Goal: Check status: Check status

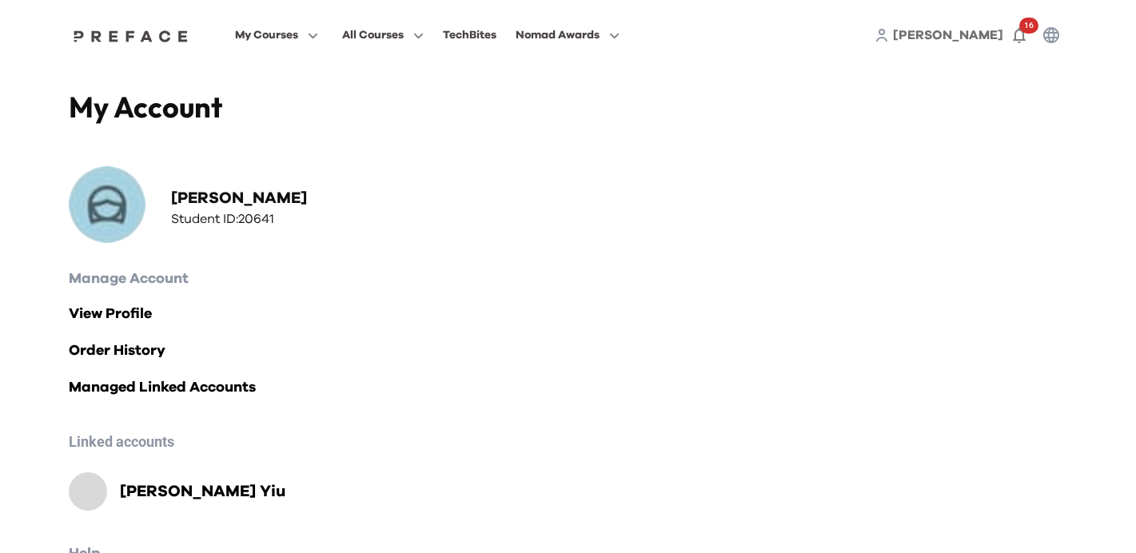
click at [161, 492] on h2 "[PERSON_NAME]" at bounding box center [202, 491] width 165 height 22
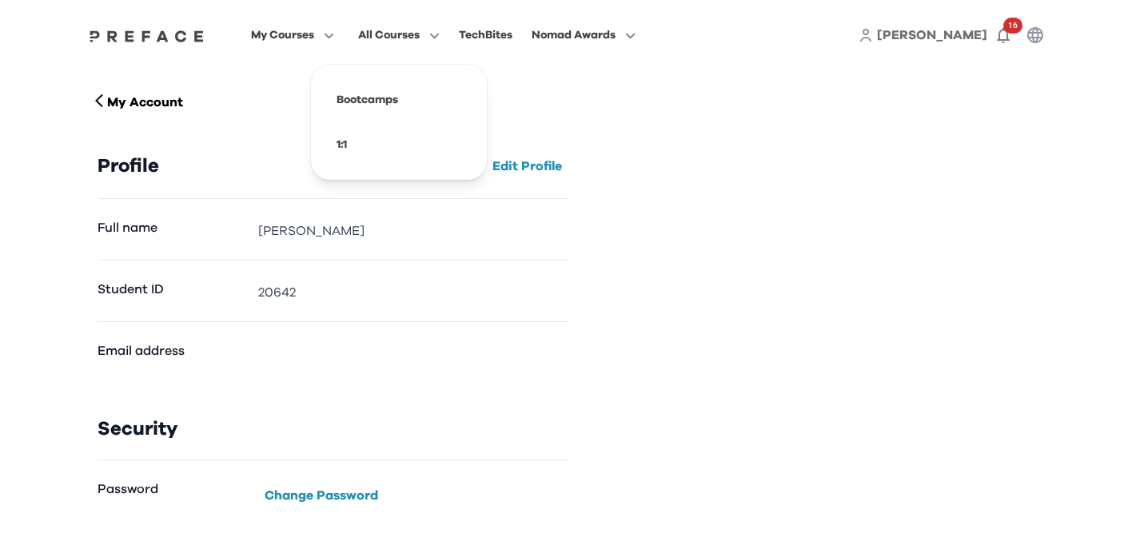
click at [394, 31] on span "All Courses" at bounding box center [389, 35] width 62 height 19
click at [933, 151] on div "My Account Profile Edit Profile Full name [PERSON_NAME] Student ID 20642 Email …" at bounding box center [568, 309] width 967 height 438
click at [963, 34] on span "[PERSON_NAME]" at bounding box center [932, 35] width 110 height 13
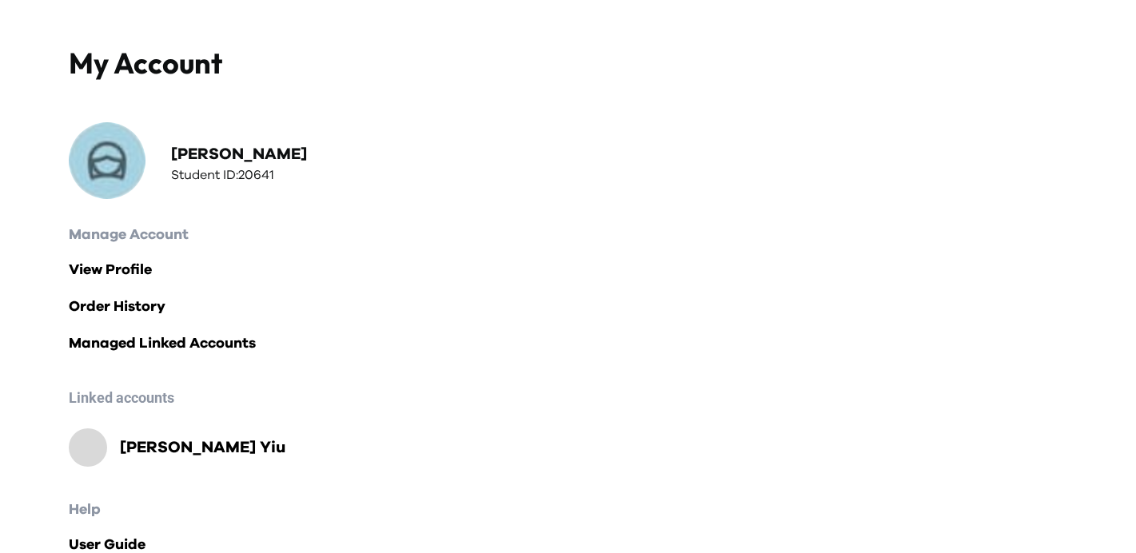
scroll to position [99, 0]
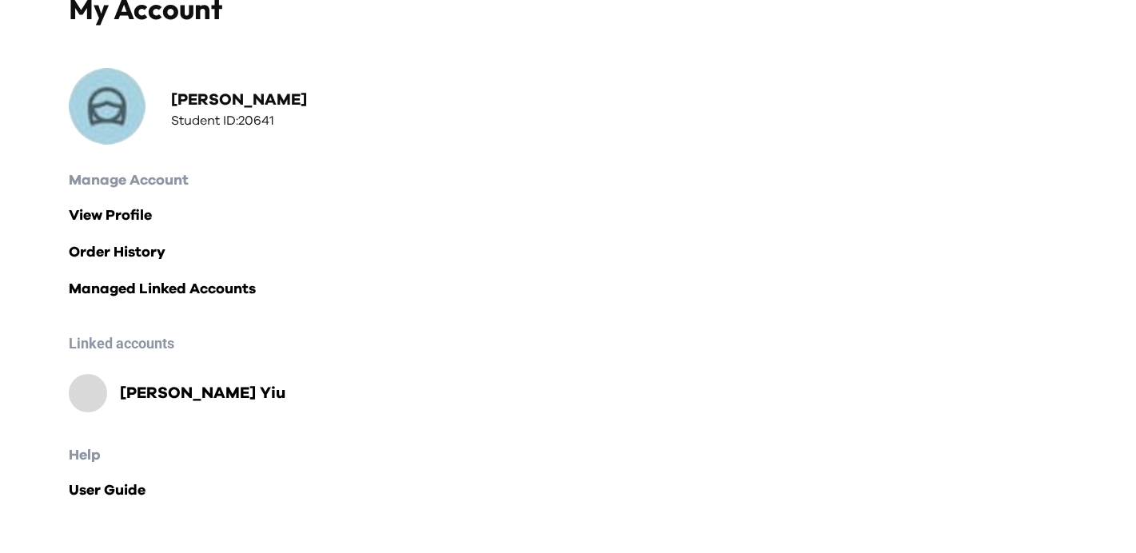
click at [192, 392] on h2 "[PERSON_NAME]" at bounding box center [202, 393] width 165 height 22
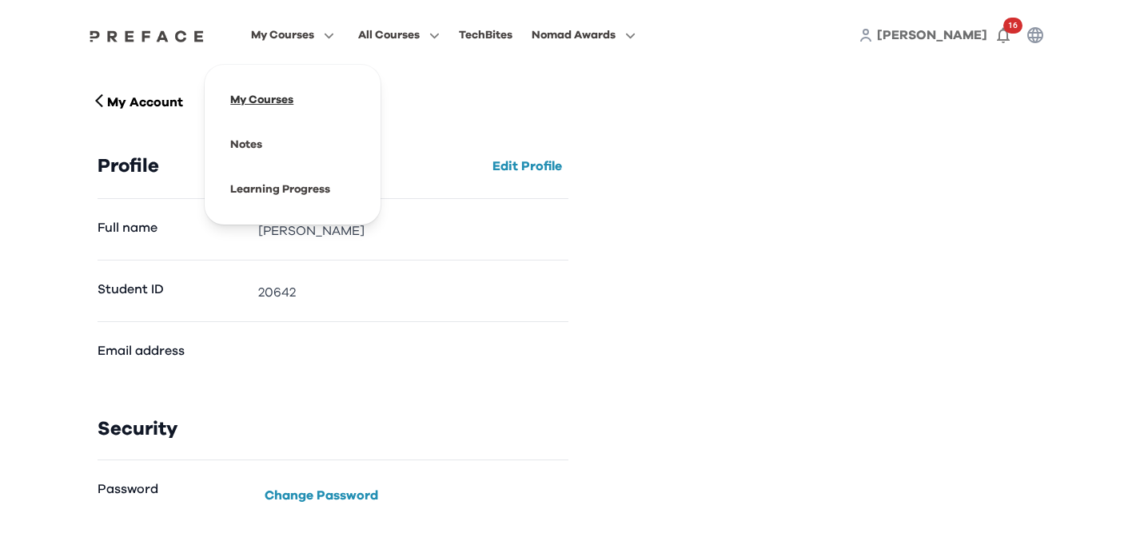
click at [281, 86] on span at bounding box center [292, 100] width 150 height 45
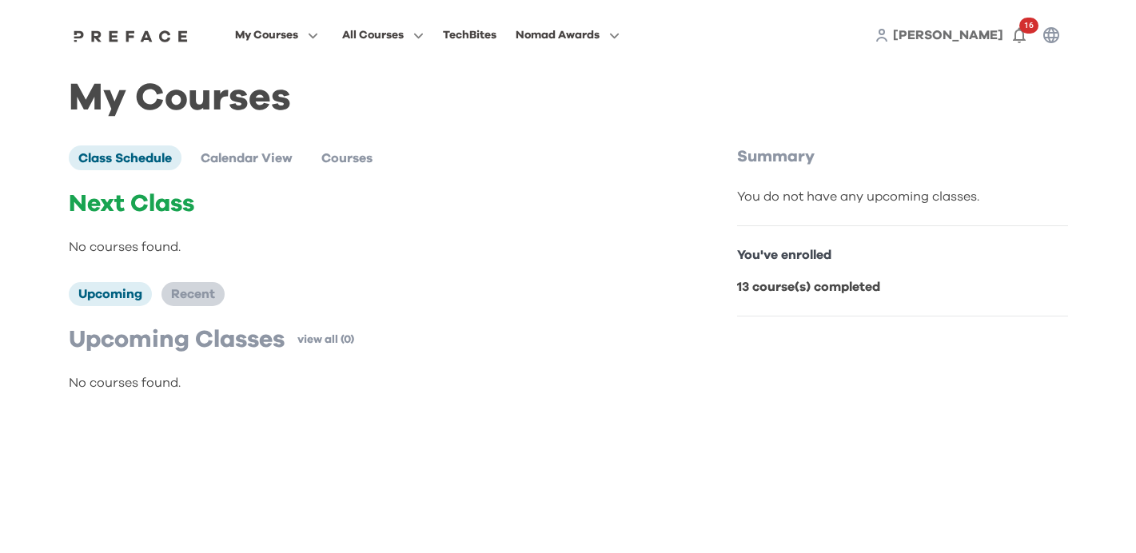
click at [206, 301] on li "Recent" at bounding box center [192, 294] width 63 height 24
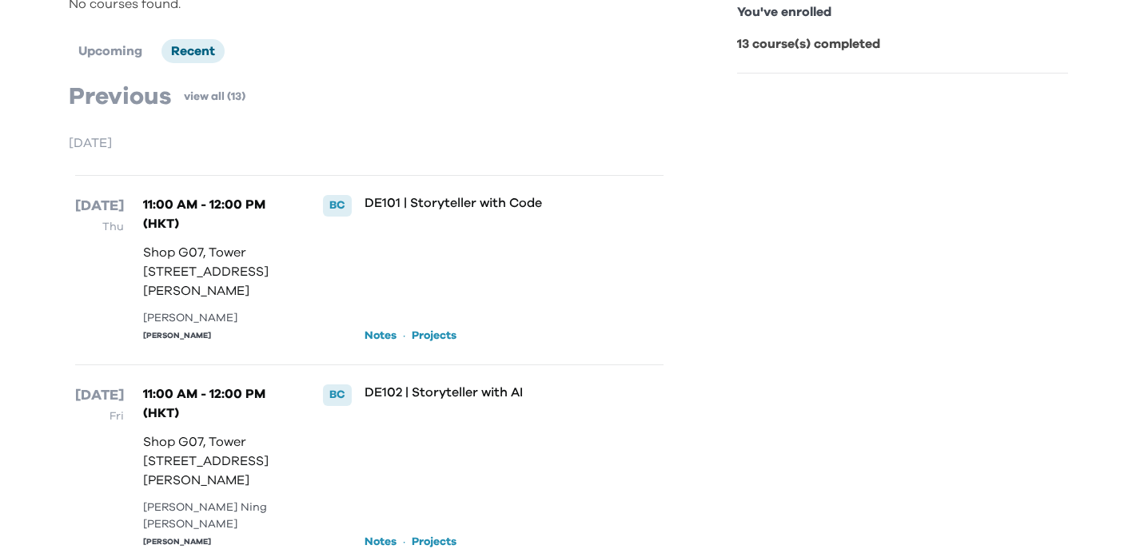
scroll to position [273, 0]
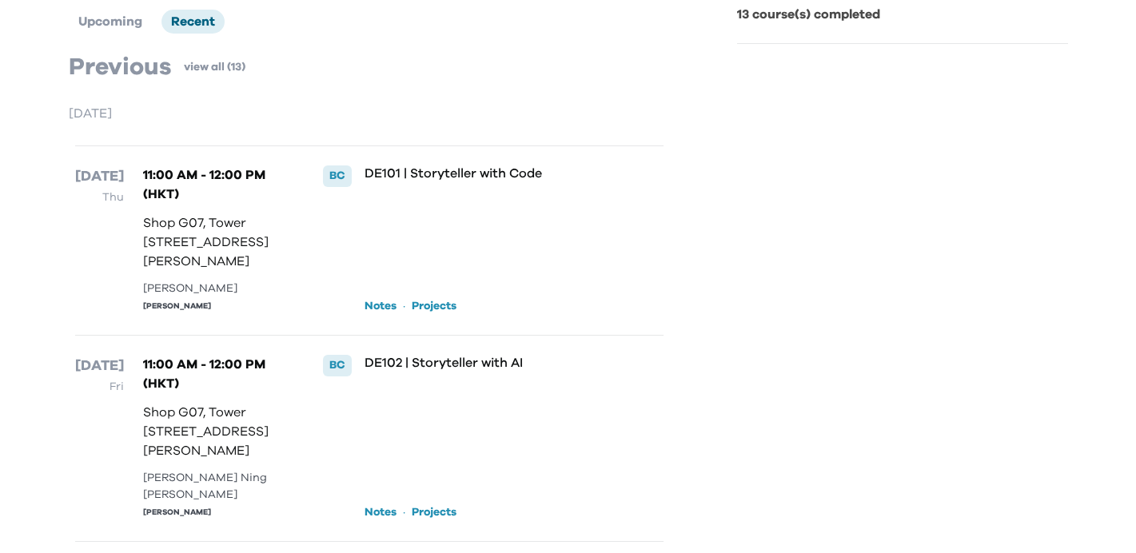
click at [436, 314] on link "Projects" at bounding box center [434, 306] width 45 height 16
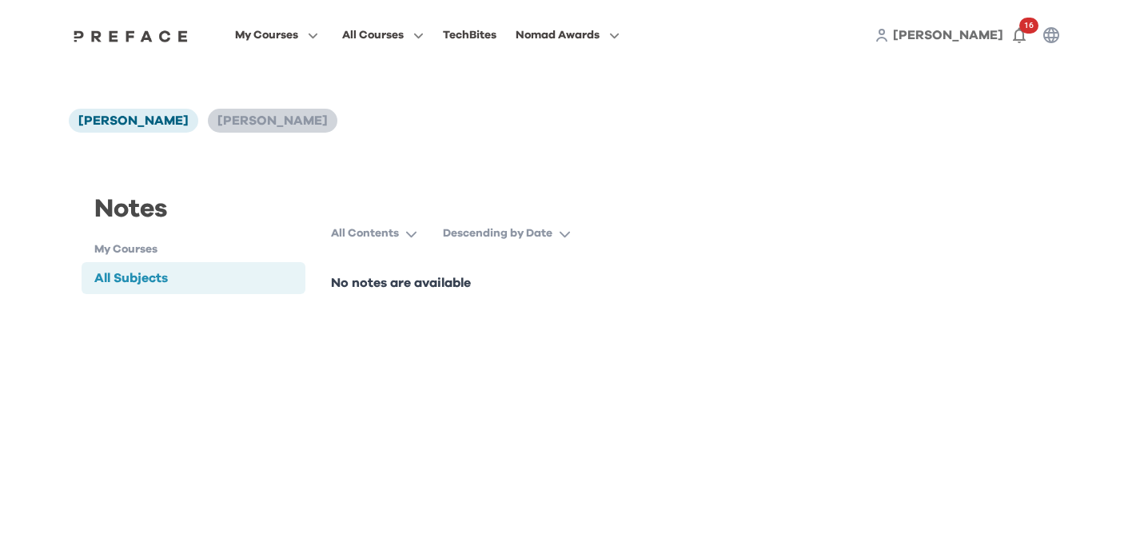
click at [249, 124] on span "[PERSON_NAME]" at bounding box center [272, 120] width 110 height 13
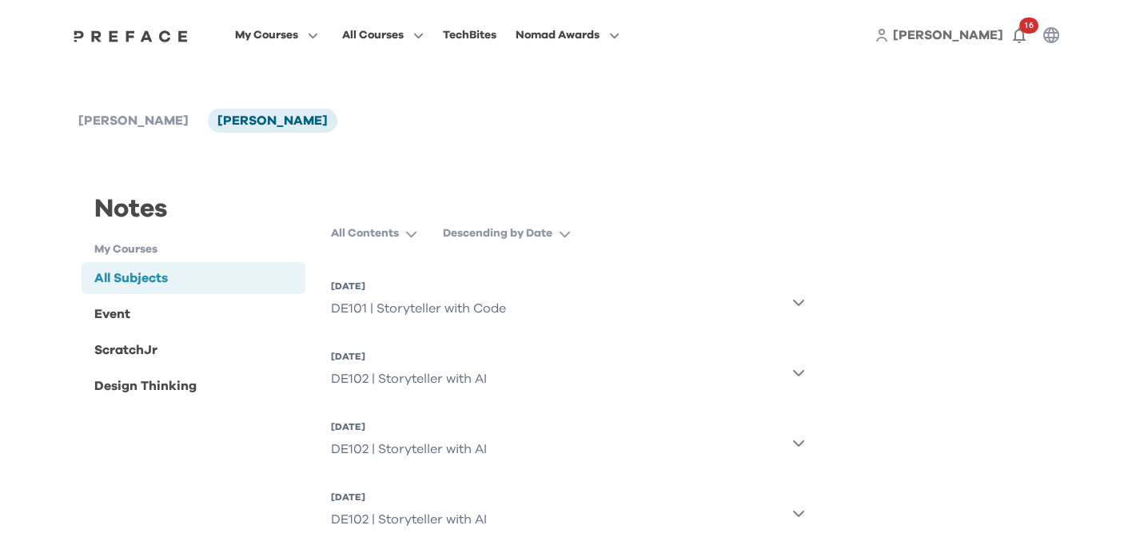
click at [800, 298] on icon "button" at bounding box center [798, 302] width 13 height 13
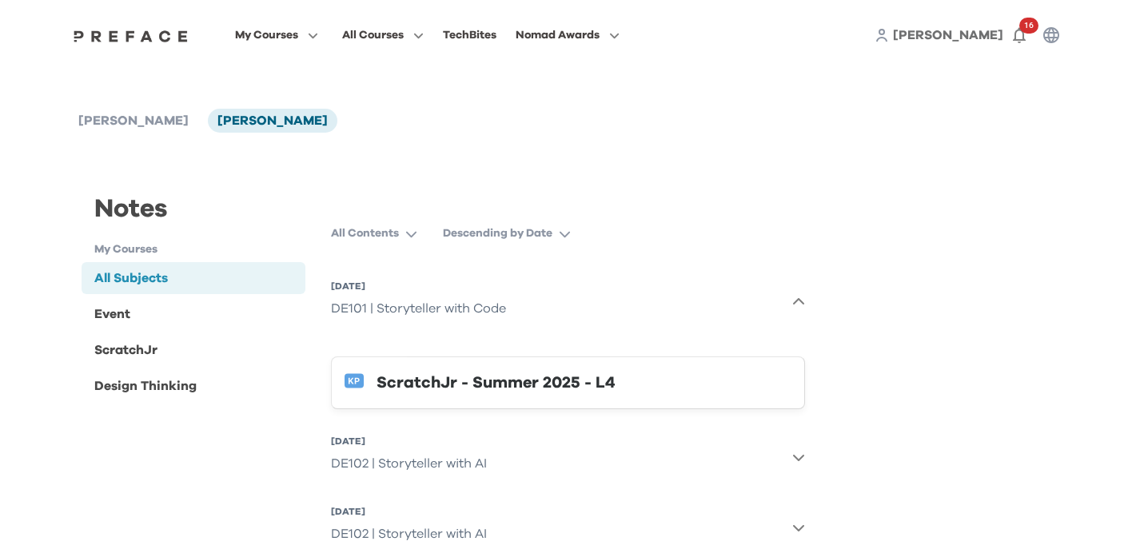
click at [558, 385] on div "ScratchJr - Summer 2025 - L4" at bounding box center [583, 383] width 415 height 26
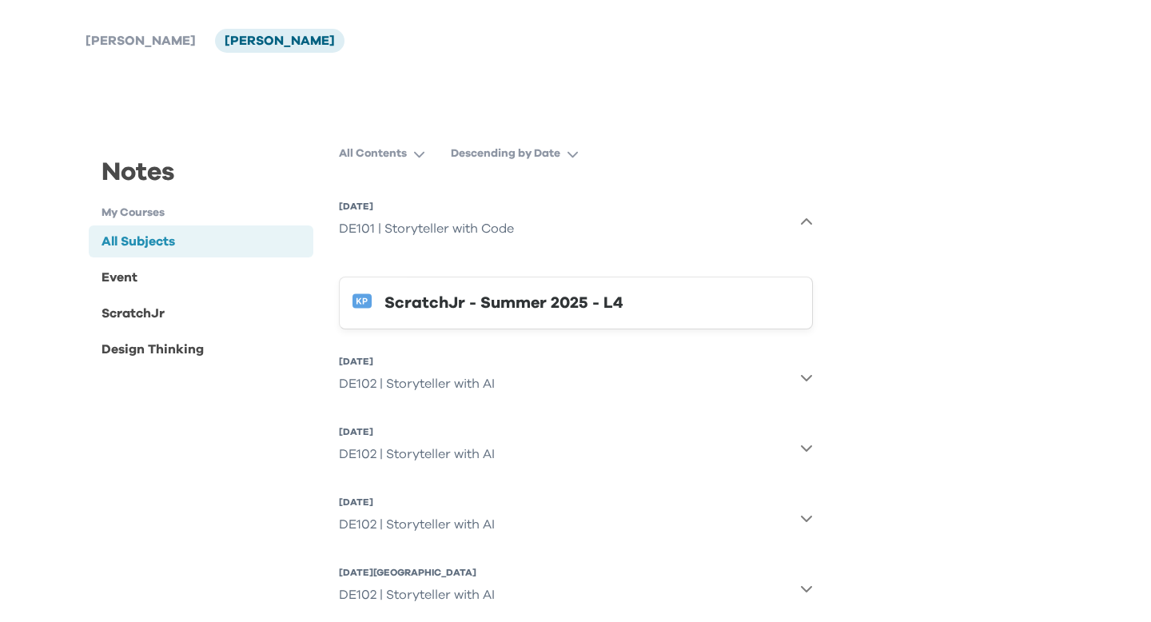
scroll to position [91, 0]
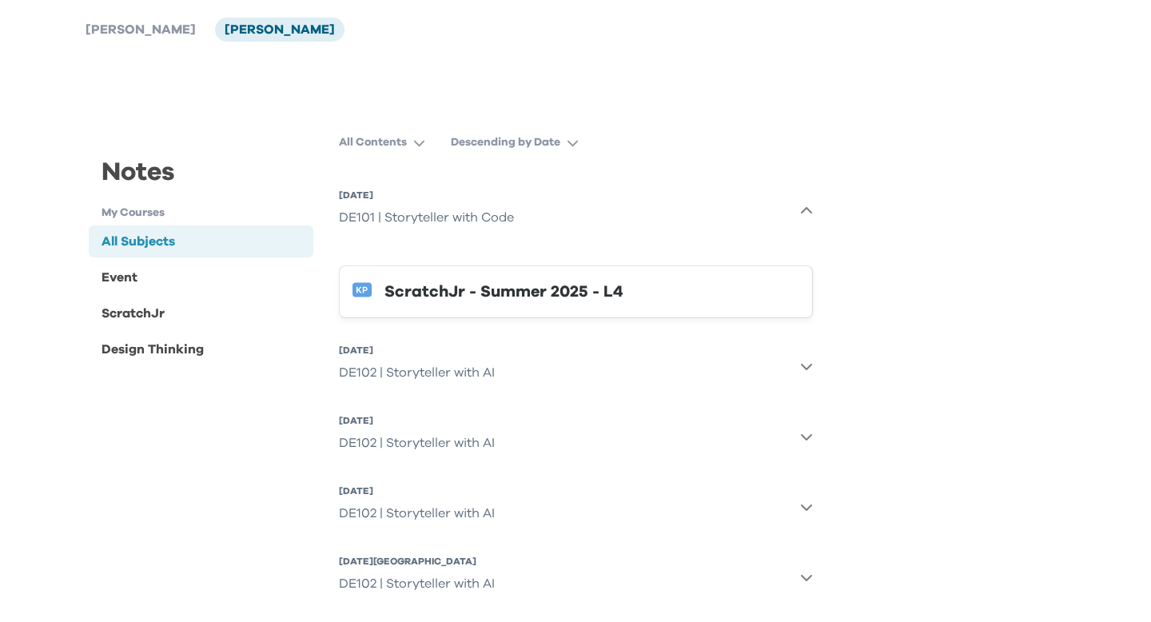
click at [805, 433] on icon "button" at bounding box center [806, 436] width 13 height 13
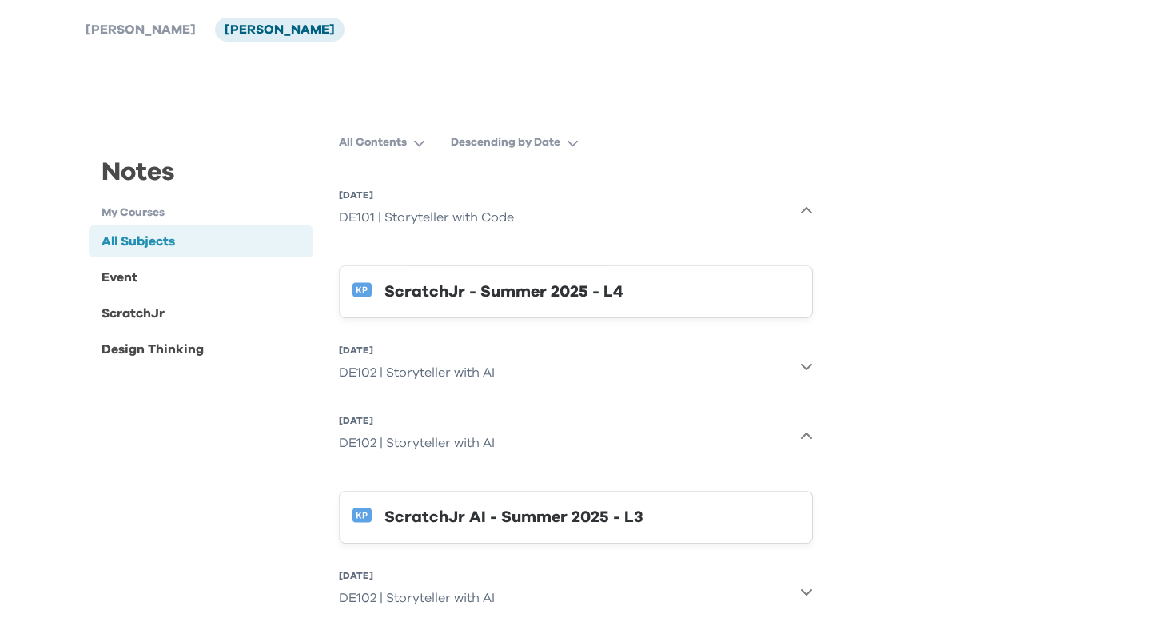
click at [615, 514] on div "ScratchJr AI - Summer 2025 - L3" at bounding box center [591, 517] width 415 height 26
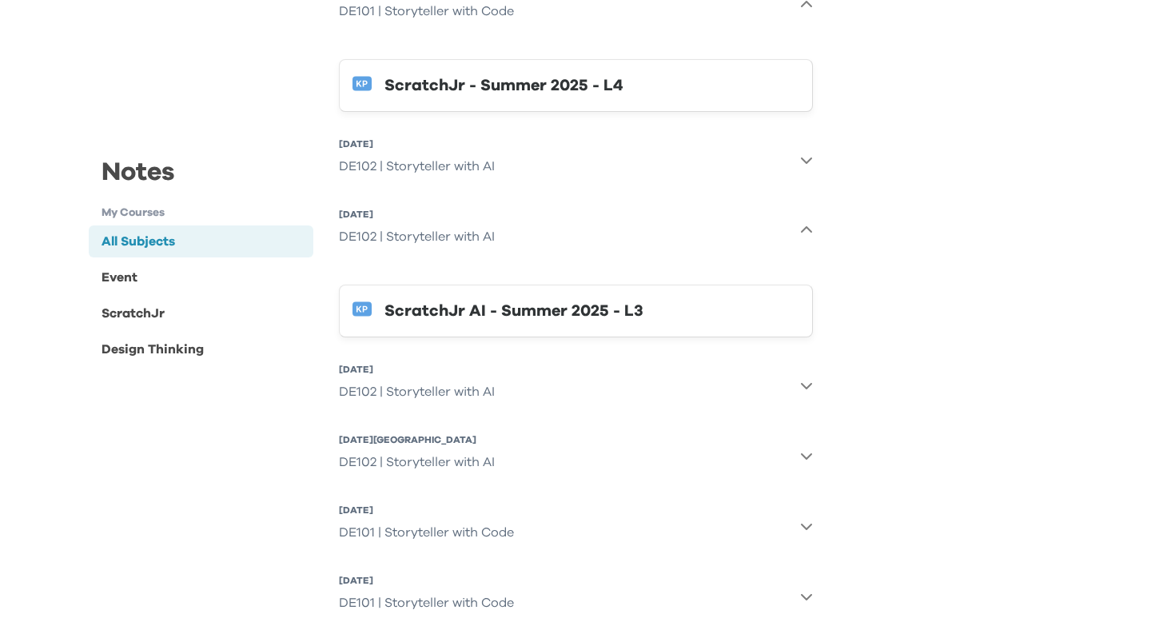
scroll to position [295, 0]
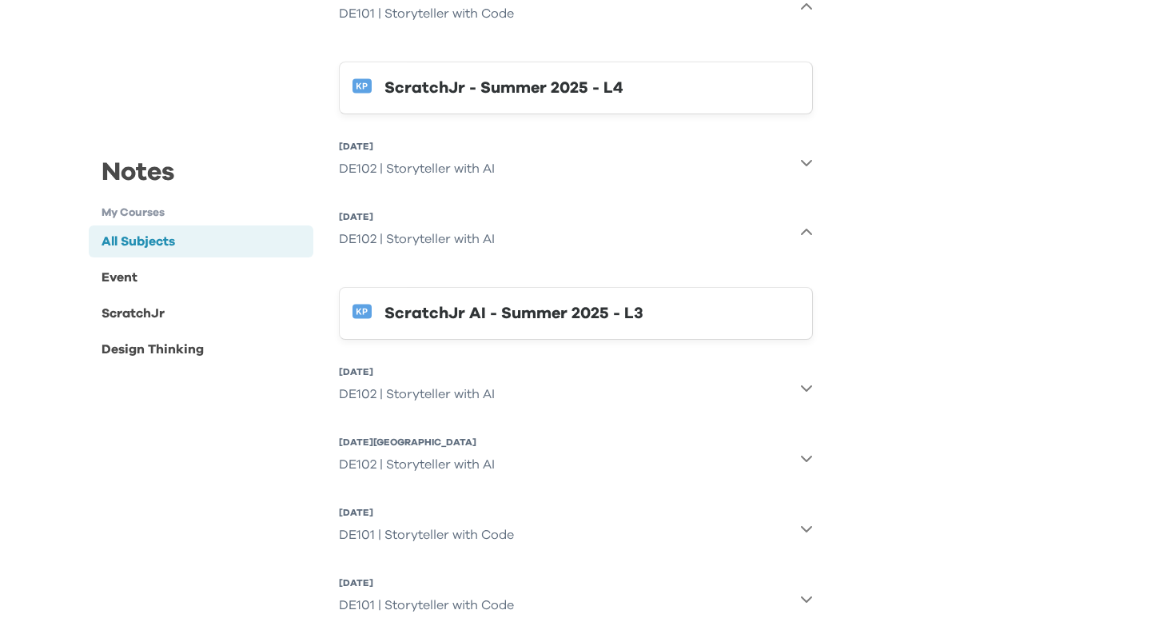
click at [807, 388] on icon "button" at bounding box center [806, 387] width 13 height 13
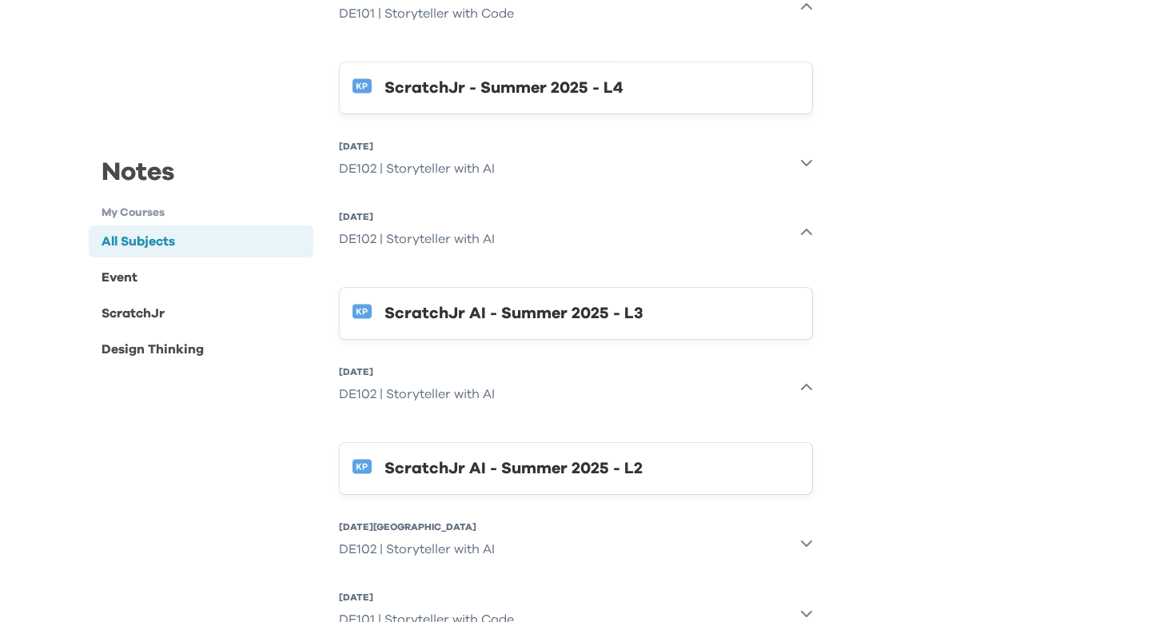
click at [579, 457] on div "ScratchJr AI - Summer 2025 - L2" at bounding box center [591, 469] width 415 height 26
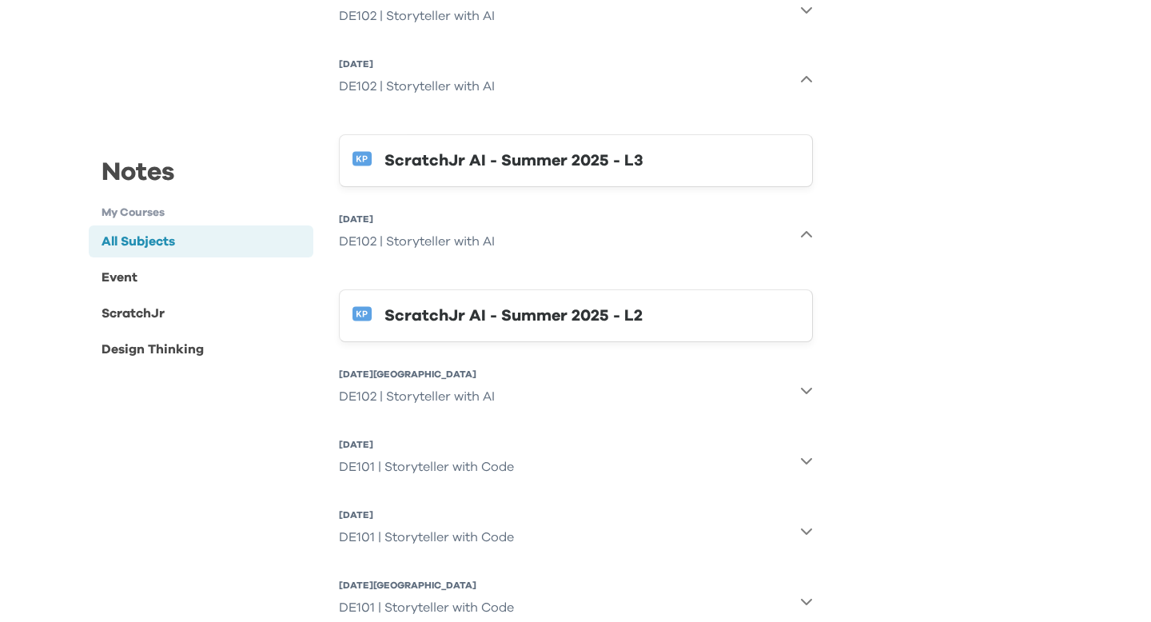
scroll to position [463, 0]
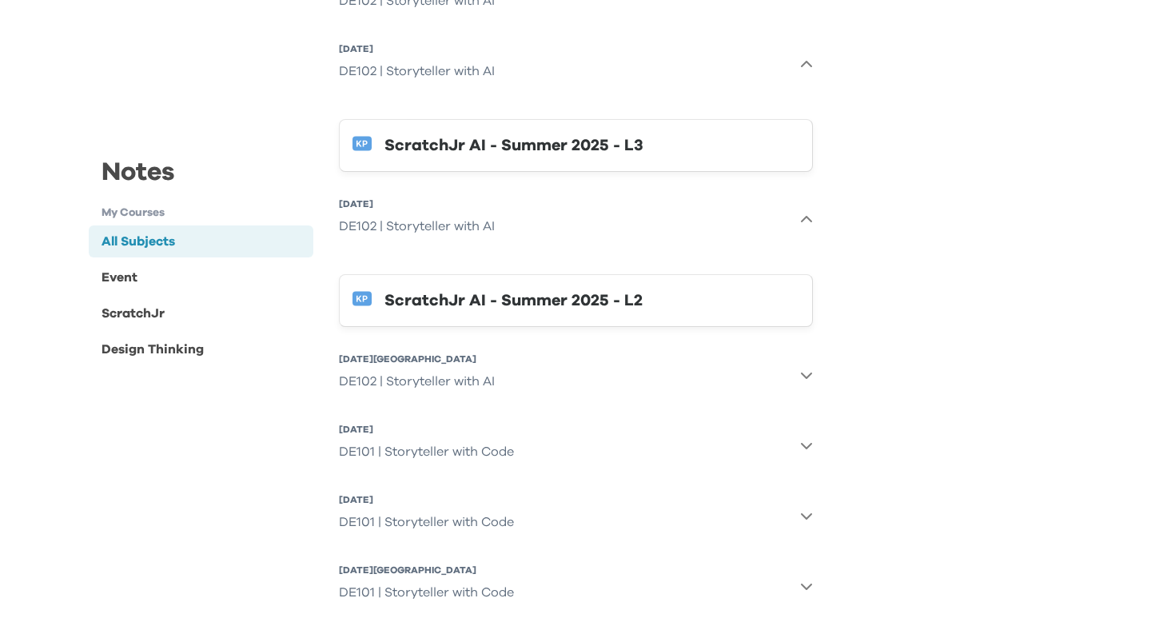
click at [862, 389] on div "Notes My Courses All Subjects Event ScratchJr Design Thinking All Subjects All …" at bounding box center [575, 340] width 999 height 1303
click at [804, 370] on icon "button" at bounding box center [806, 374] width 13 height 13
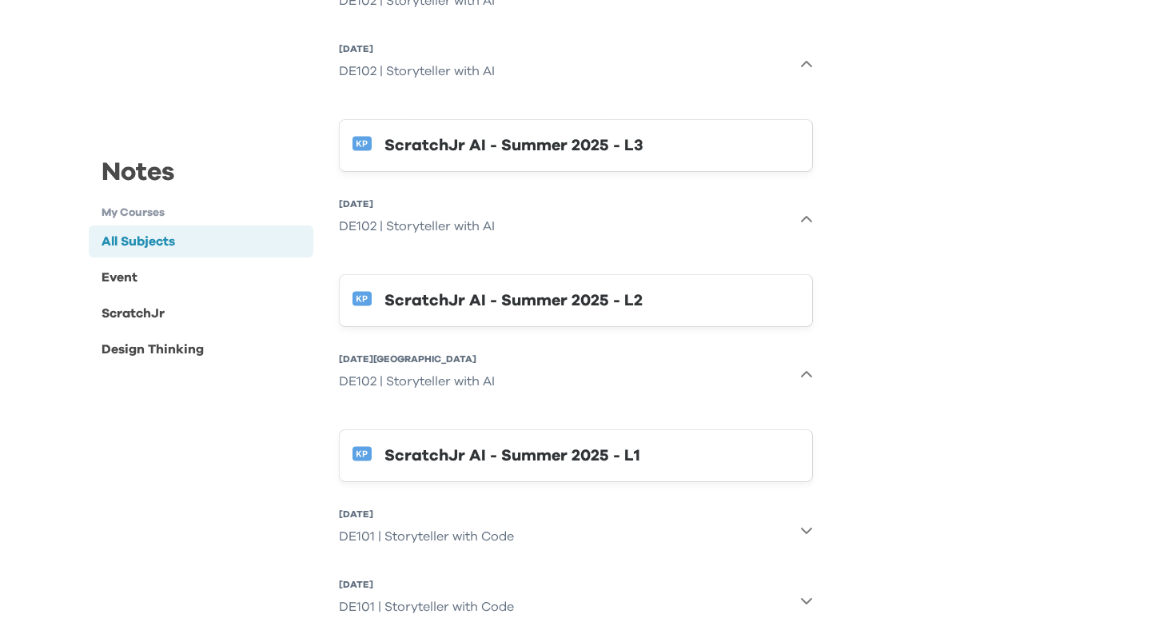
click at [602, 446] on div "ScratchJr AI - Summer 2025 - L1" at bounding box center [591, 456] width 415 height 26
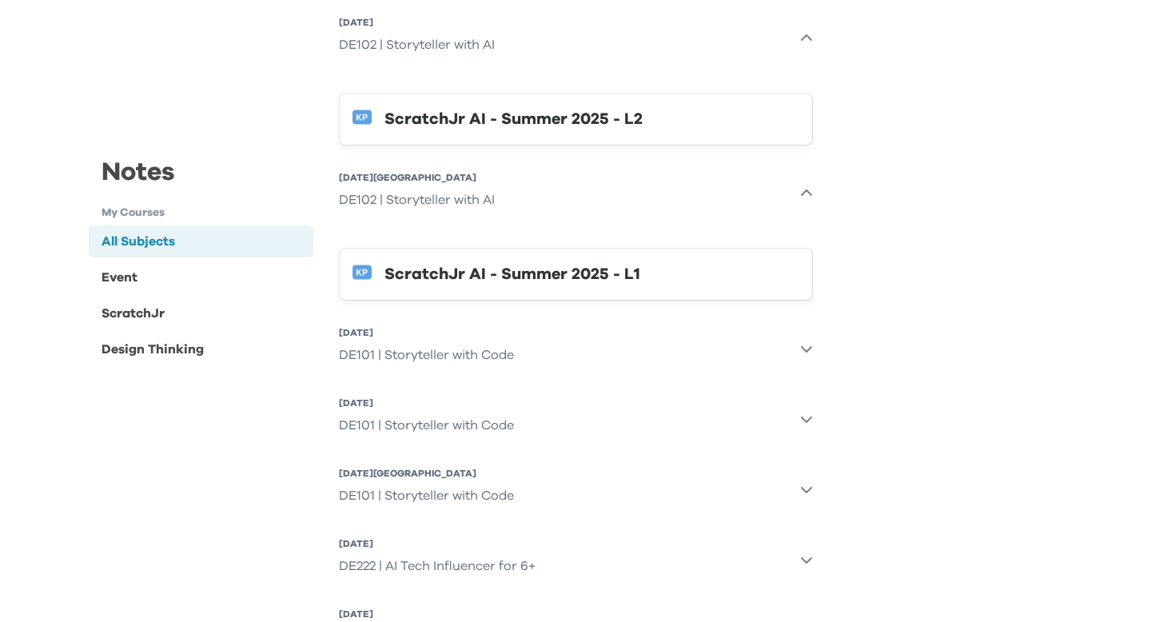
scroll to position [646, 0]
click at [838, 368] on div "Notes My Courses All Subjects Event ScratchJr Design Thinking All Subjects All …" at bounding box center [575, 199] width 999 height 1387
click at [806, 340] on icon "button" at bounding box center [806, 346] width 13 height 13
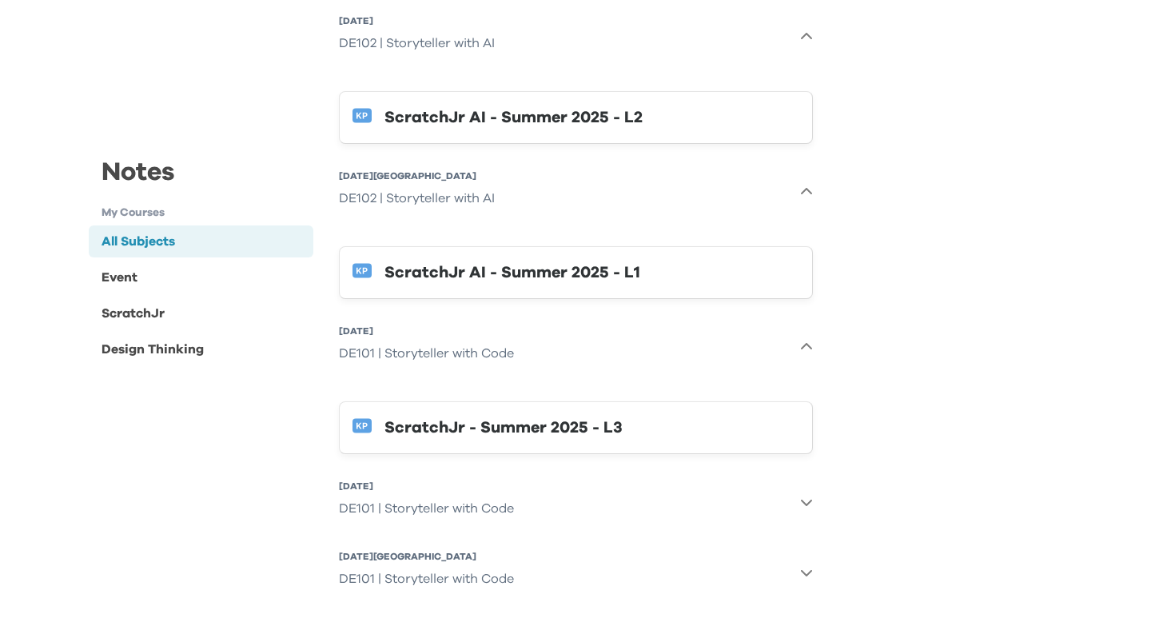
click at [578, 420] on div "ScratchJr - Summer 2025 - L3" at bounding box center [591, 428] width 415 height 26
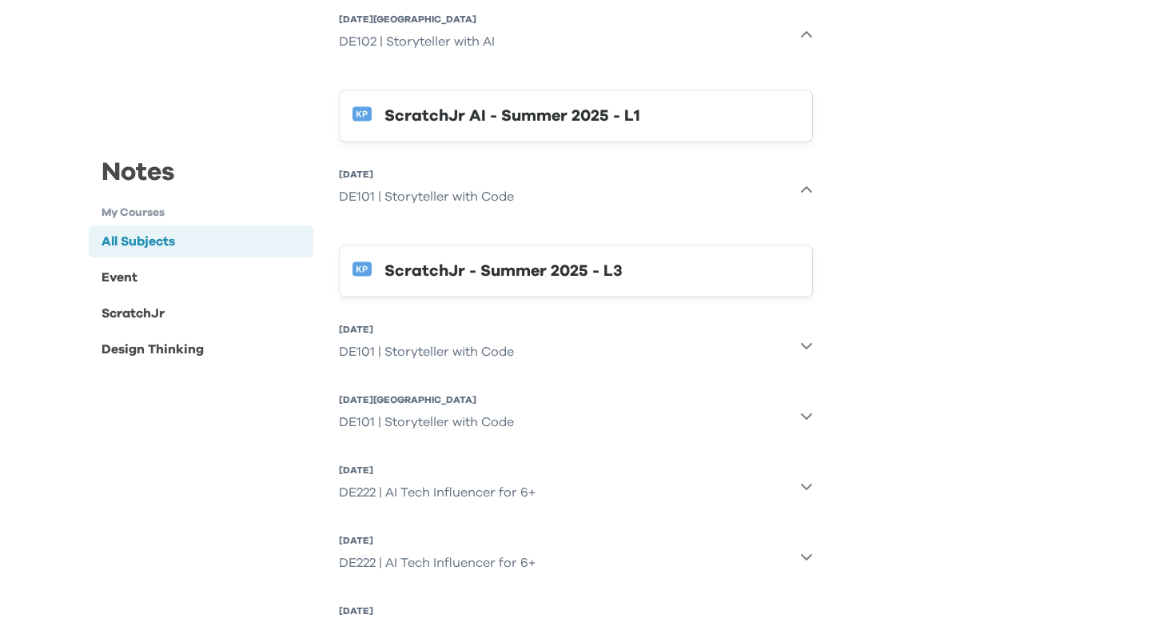
scroll to position [806, 0]
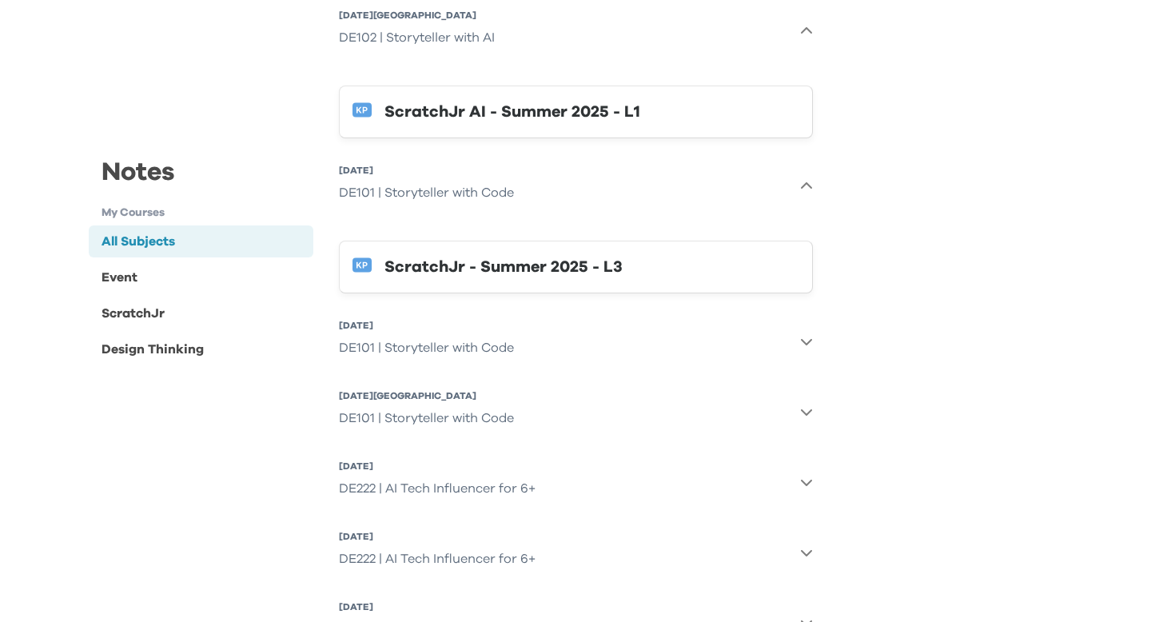
click at [808, 339] on icon "button" at bounding box center [805, 342] width 11 height 6
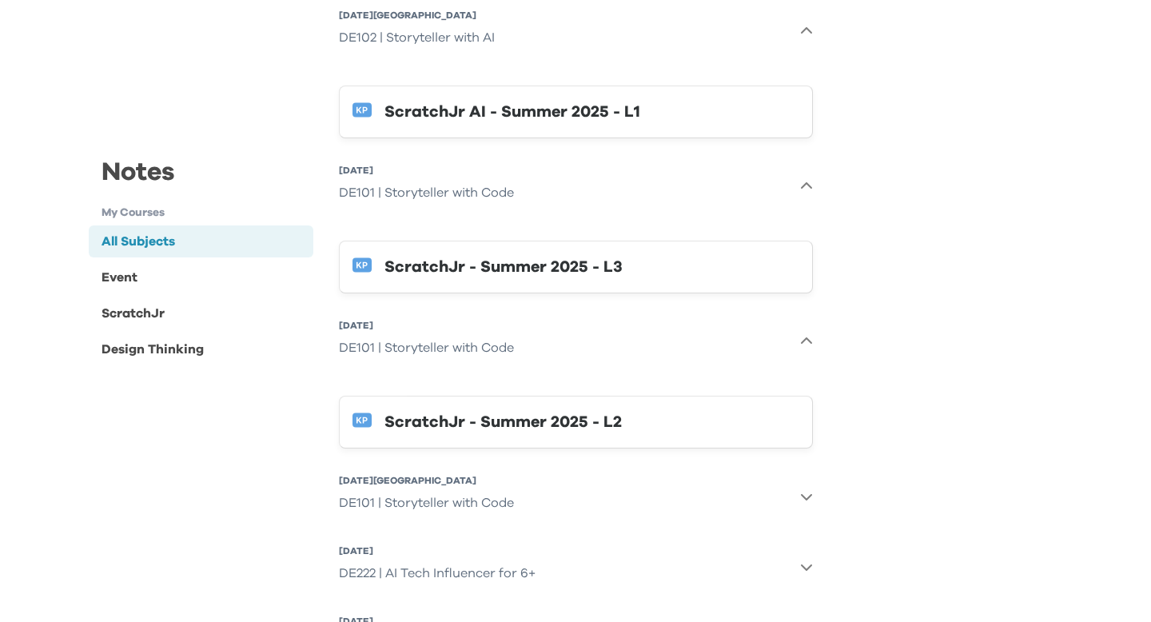
click at [571, 420] on div "ScratchJr - Summer 2025 - L2" at bounding box center [591, 422] width 415 height 26
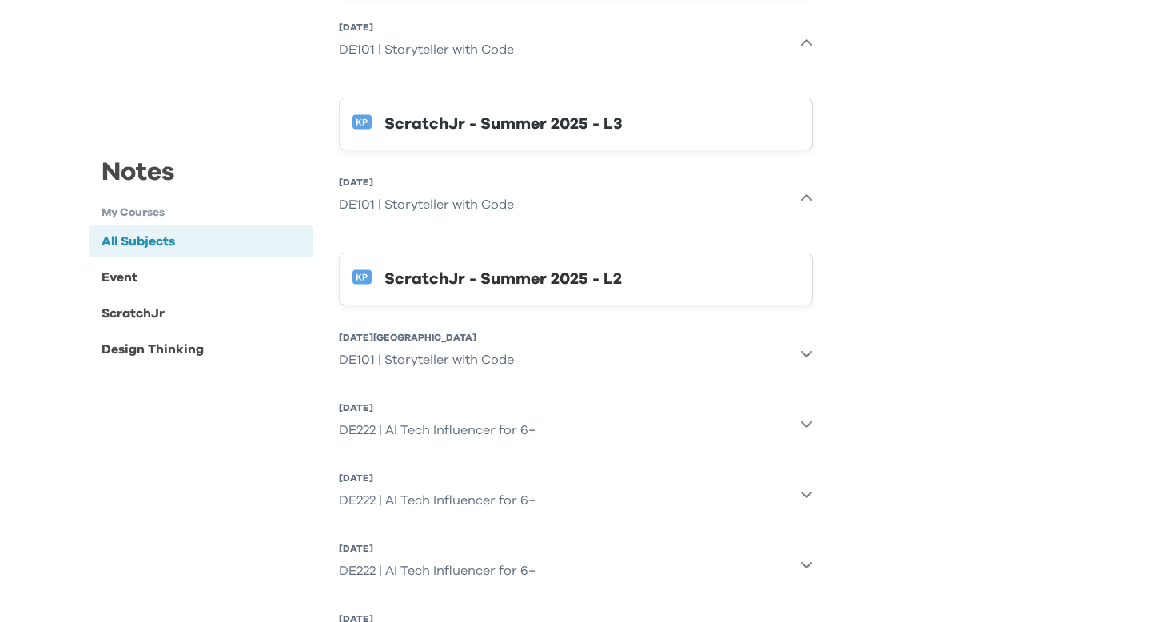
scroll to position [952, 0]
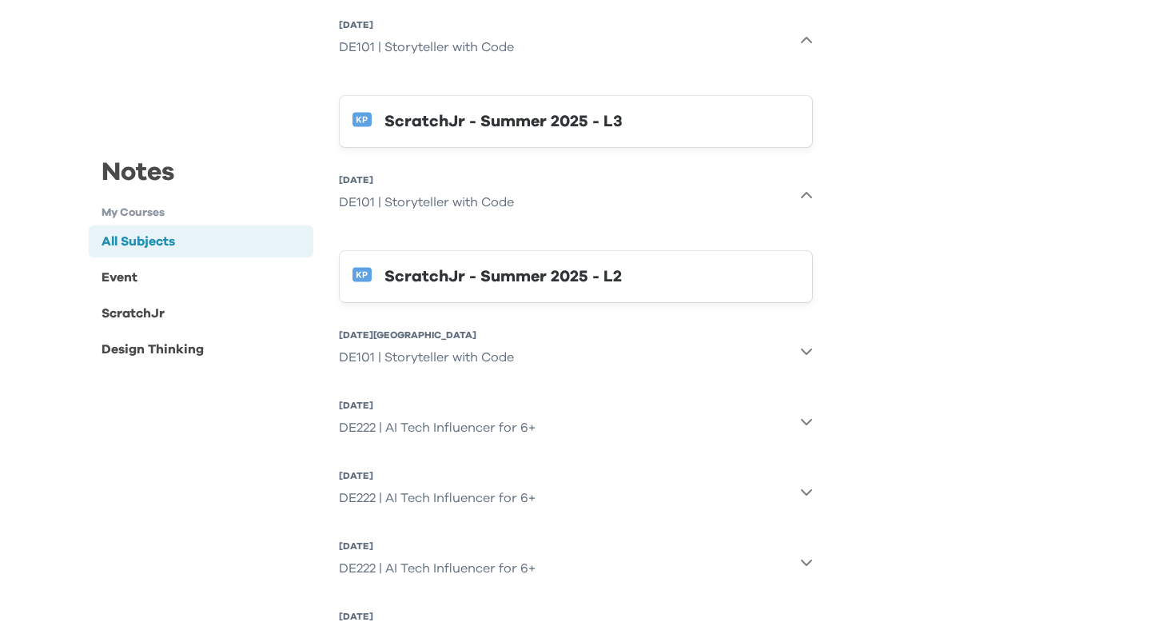
click at [806, 344] on icon "button" at bounding box center [806, 350] width 13 height 13
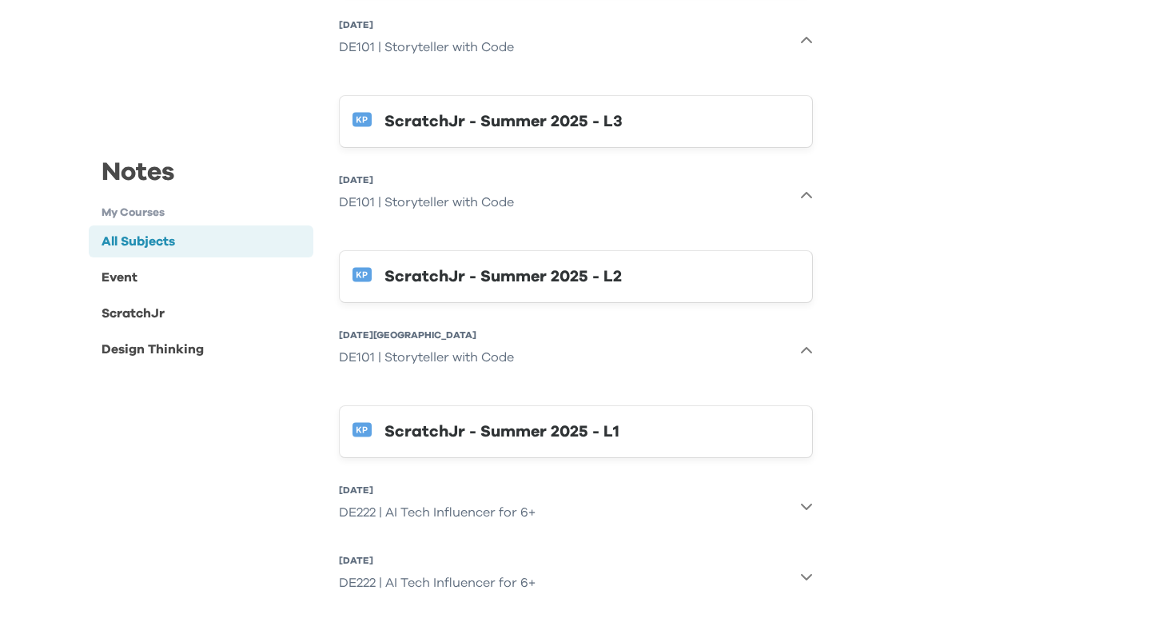
click at [558, 424] on div "ScratchJr - Summer 2025 - L1" at bounding box center [591, 432] width 415 height 26
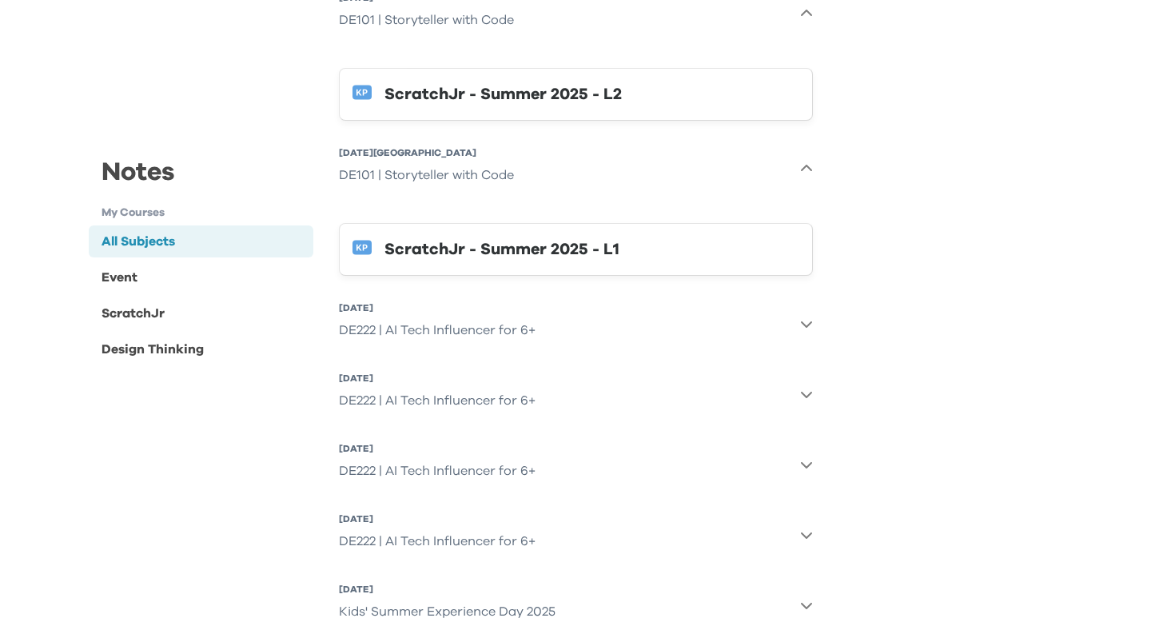
scroll to position [1138, 0]
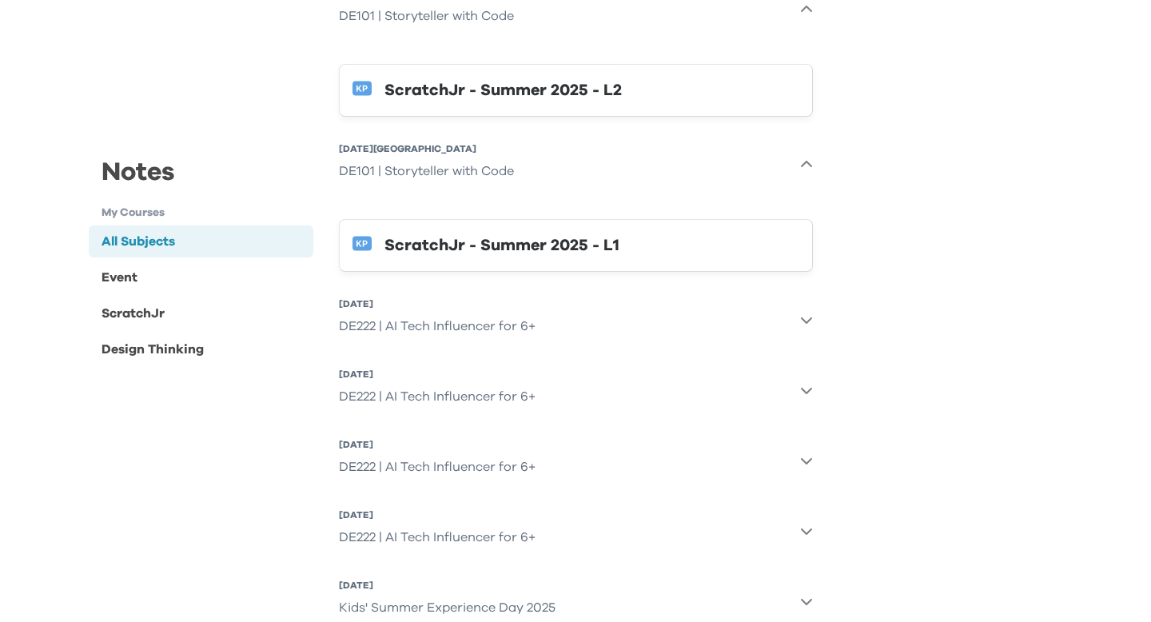
click at [803, 313] on icon "button" at bounding box center [806, 319] width 13 height 13
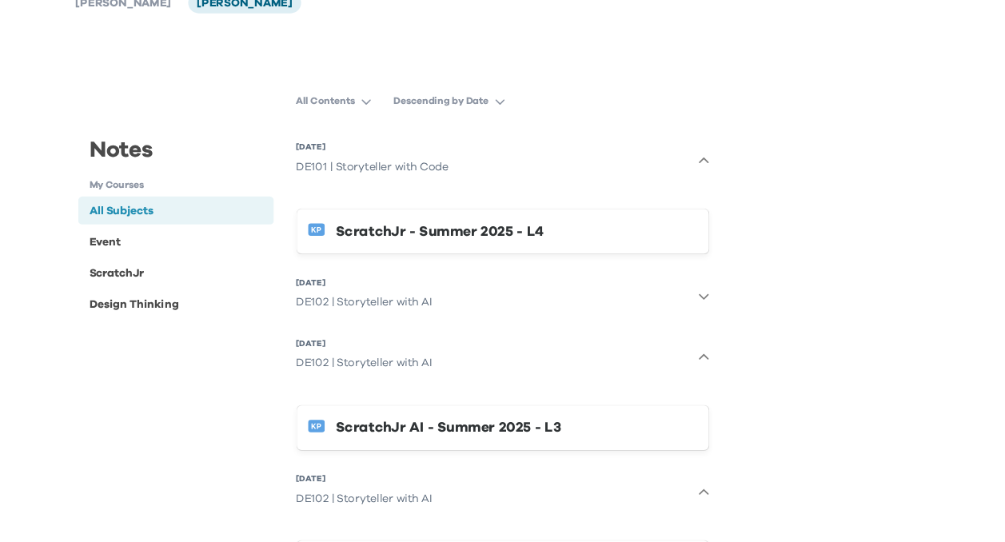
scroll to position [0, 0]
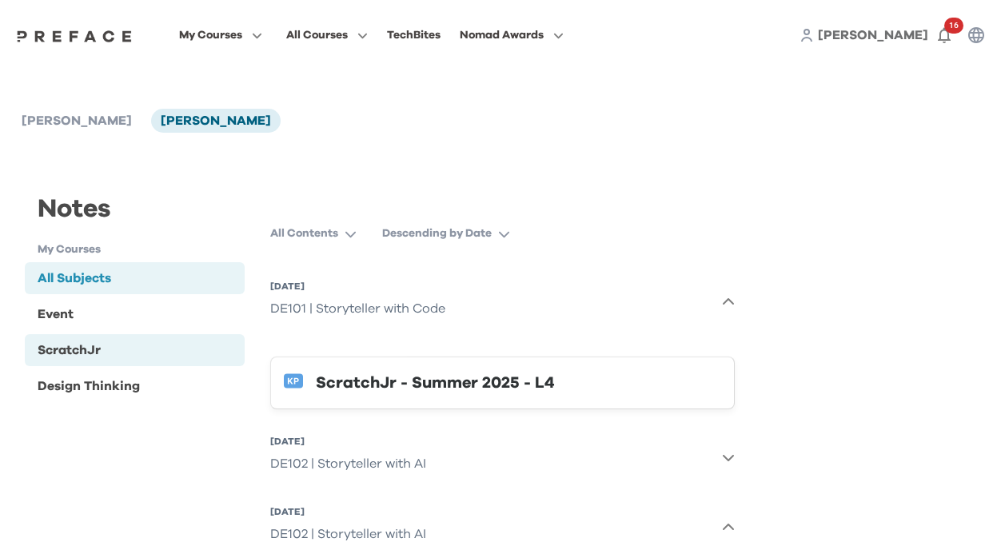
click at [82, 356] on div "ScratchJr" at bounding box center [69, 349] width 63 height 19
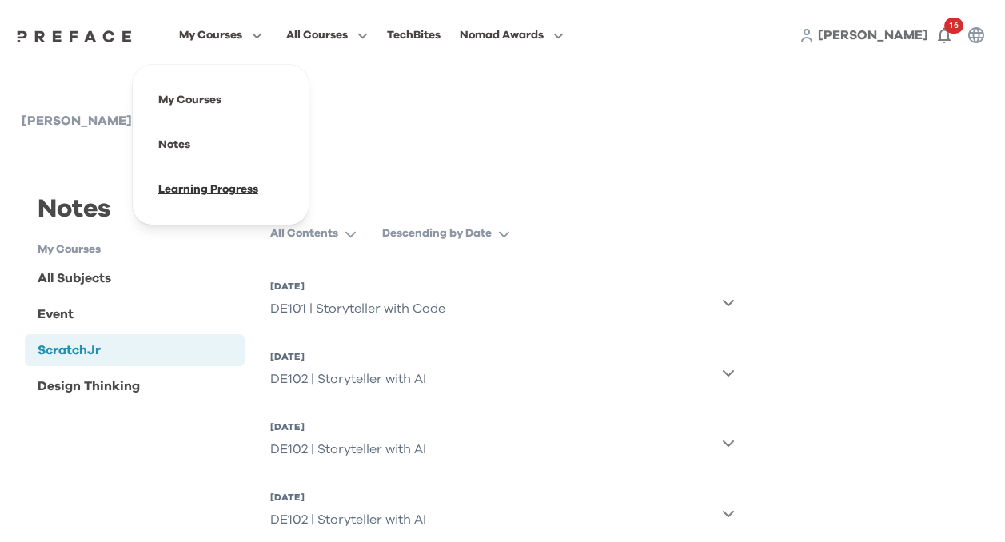
click at [225, 188] on span at bounding box center [220, 189] width 150 height 45
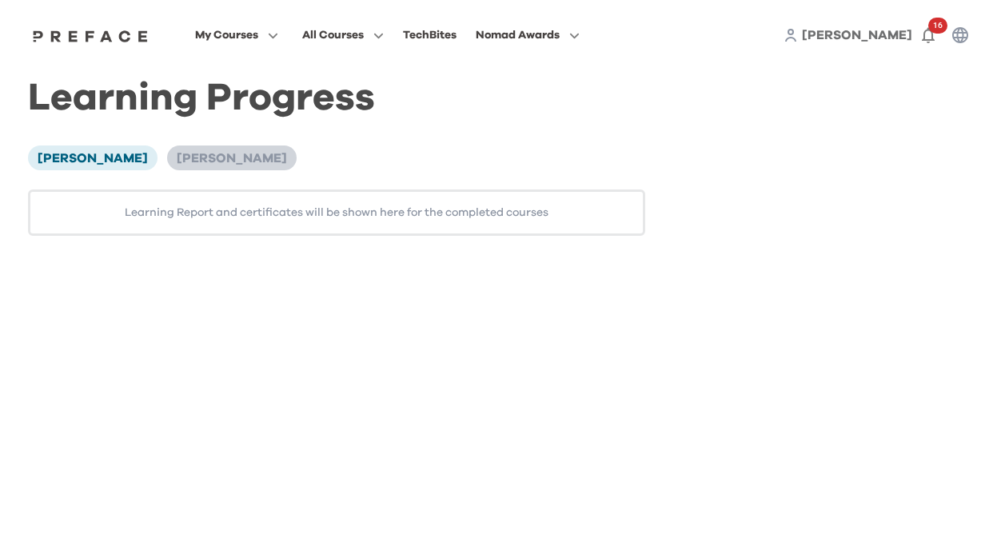
click at [213, 155] on span "[PERSON_NAME]" at bounding box center [232, 158] width 110 height 13
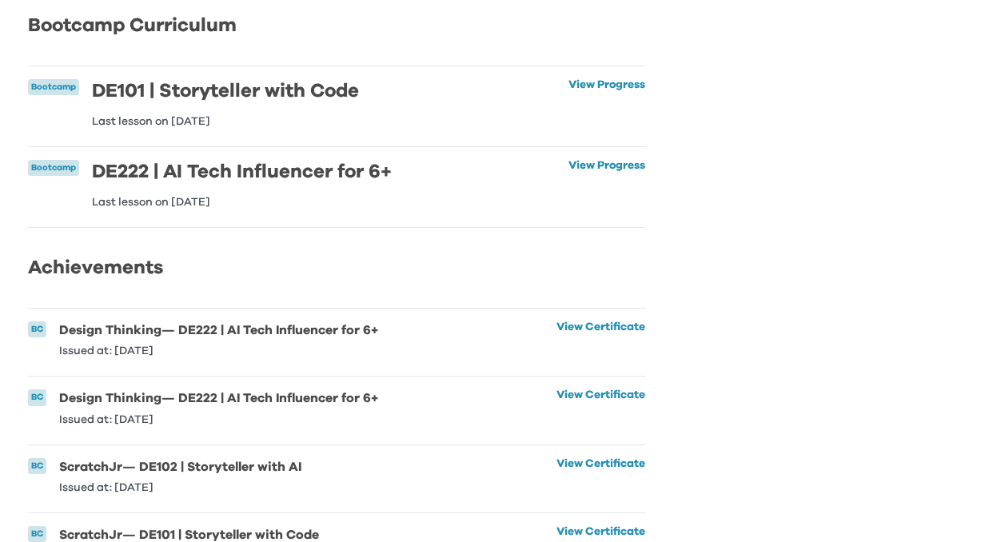
scroll to position [237, 0]
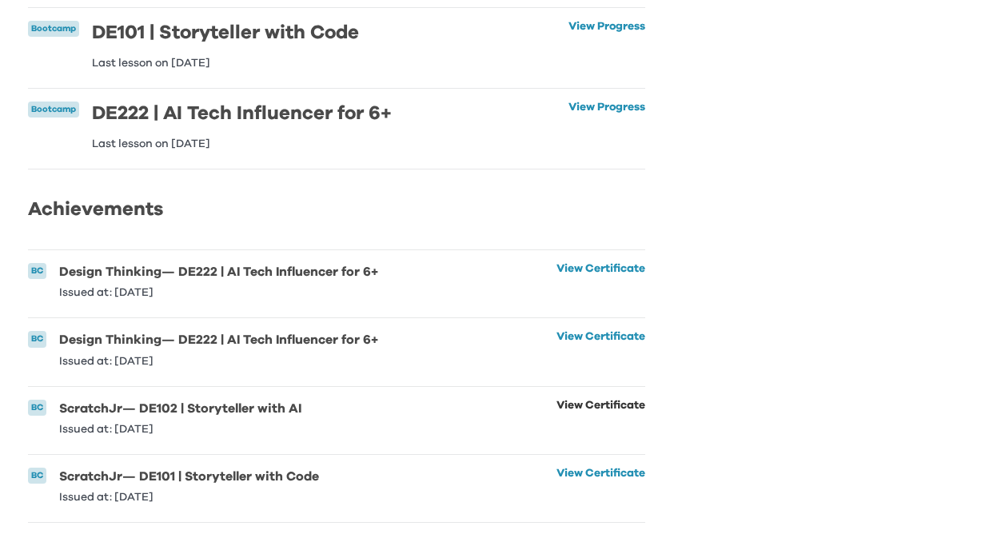
click at [611, 404] on link "View Certificate" at bounding box center [600, 417] width 89 height 35
click at [788, 201] on div "Learning Progress Teresa Wong Goldman Yiu Bootcamp Curriculum Bootcamp DE101 | …" at bounding box center [502, 188] width 949 height 670
click at [609, 471] on link "View Certificate" at bounding box center [600, 485] width 89 height 35
click at [468, 361] on li "BC Design Thinking — DE222 | AI Tech Influencer for 6+ Issued at: 18 Jul 2025 V…" at bounding box center [336, 351] width 617 height 67
click at [608, 334] on link "View Certificate" at bounding box center [600, 348] width 89 height 35
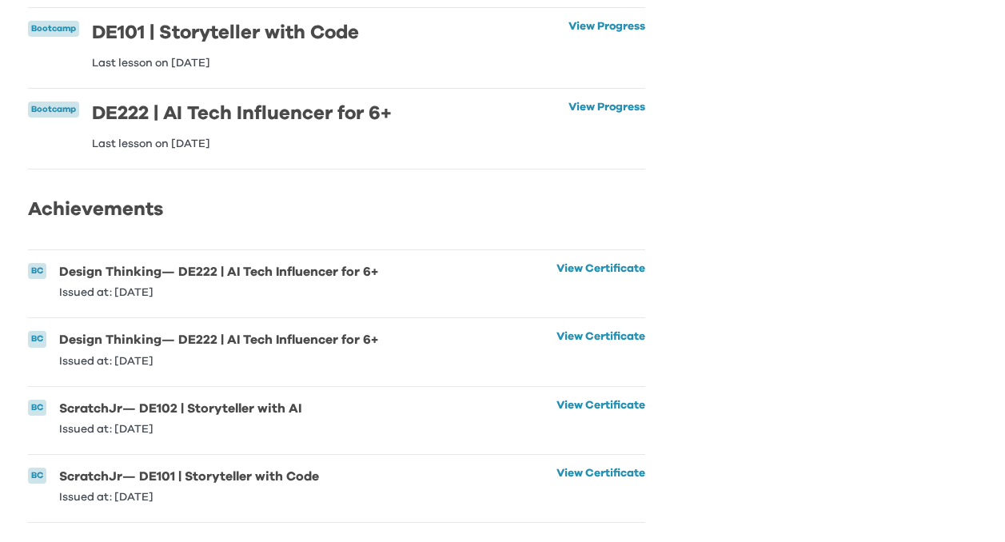
click at [773, 363] on div "Learning Progress Teresa Wong Goldman Yiu Bootcamp Curriculum Bootcamp DE101 | …" at bounding box center [502, 188] width 949 height 670
click at [615, 263] on link "View Certificate" at bounding box center [600, 280] width 89 height 35
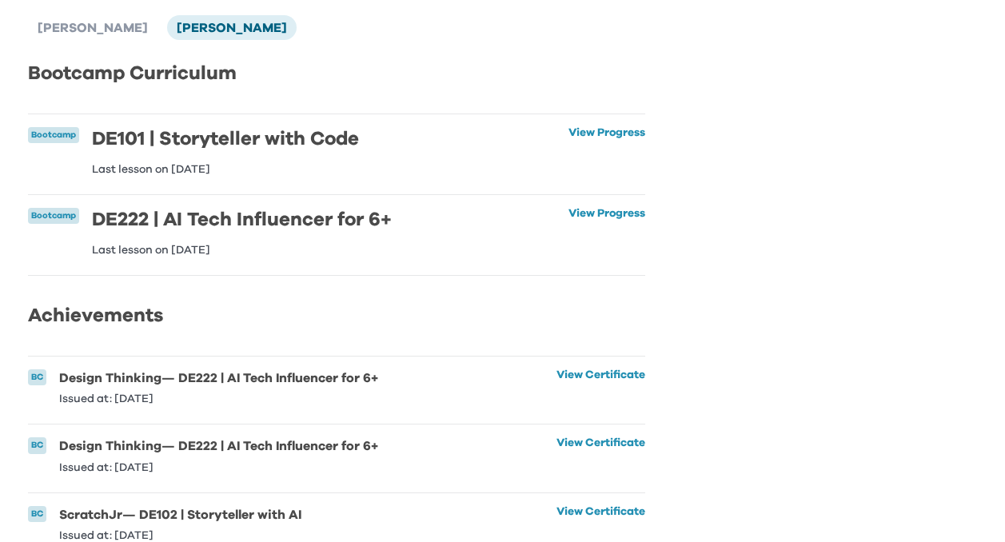
scroll to position [0, 0]
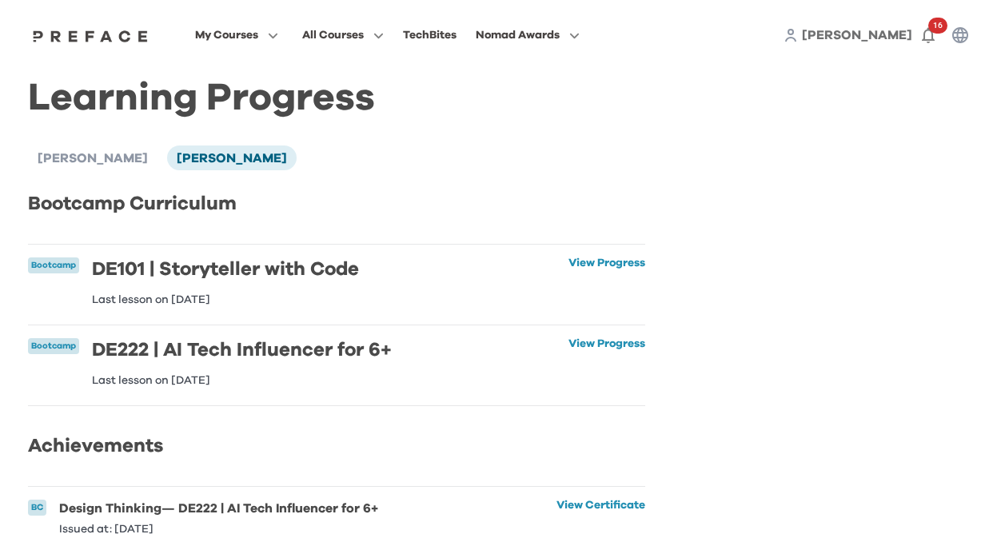
click at [479, 137] on div "Learning Progress Teresa Wong Goldman Yiu Bootcamp Curriculum Bootcamp DE101 | …" at bounding box center [336, 425] width 617 height 670
click at [633, 263] on link "View Progress" at bounding box center [606, 281] width 77 height 48
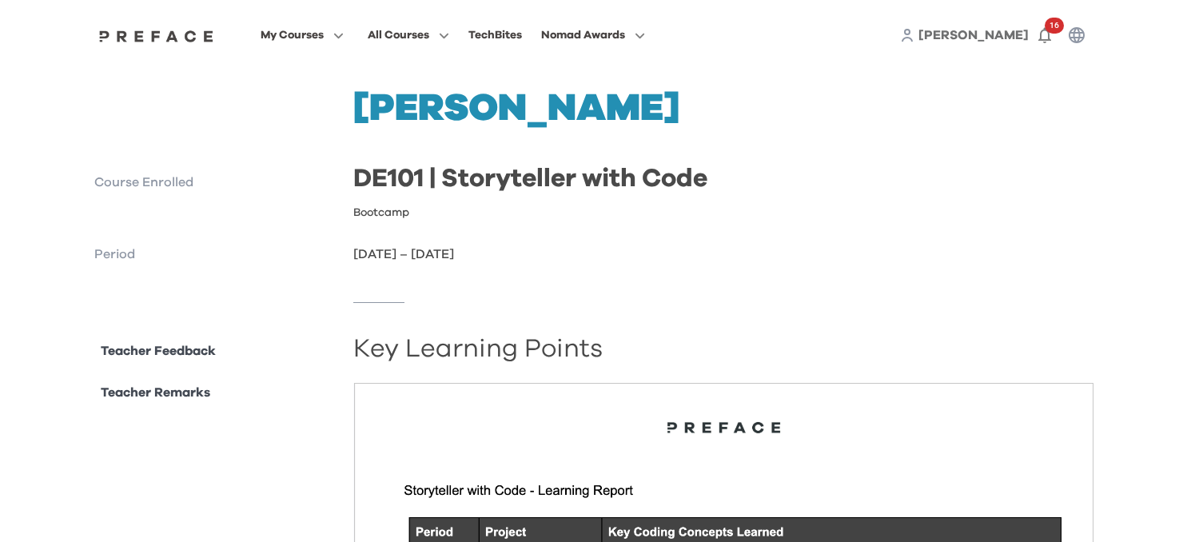
click at [693, 275] on div at bounding box center [593, 303] width 999 height 78
click at [653, 90] on h1 "[PERSON_NAME]" at bounding box center [723, 109] width 740 height 38
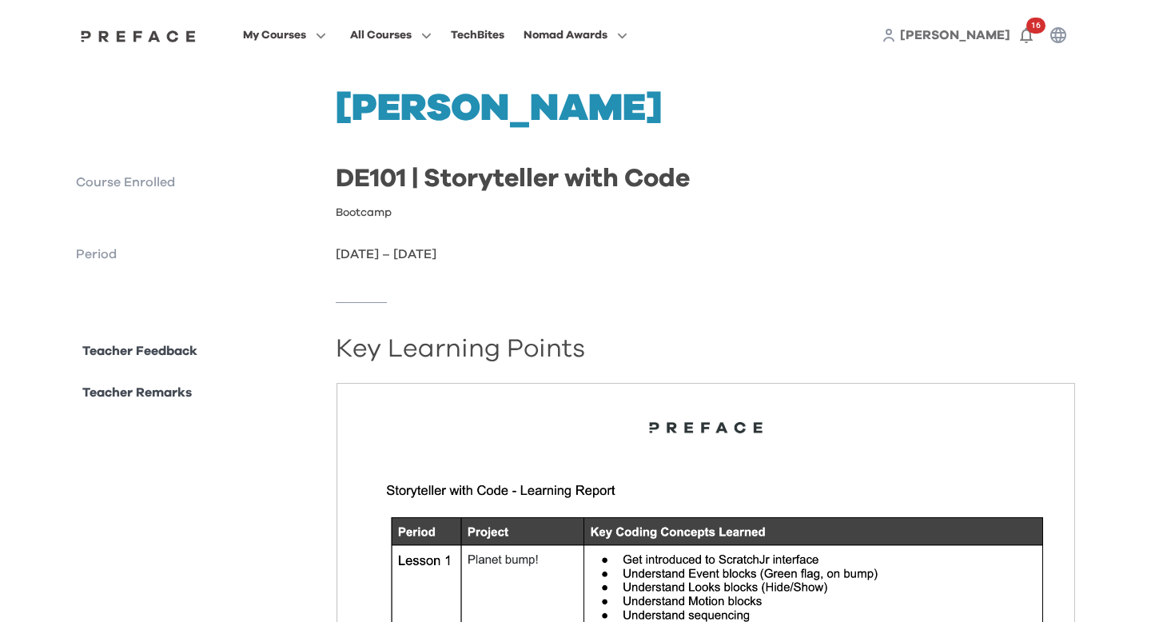
click at [262, 295] on div at bounding box center [575, 303] width 999 height 78
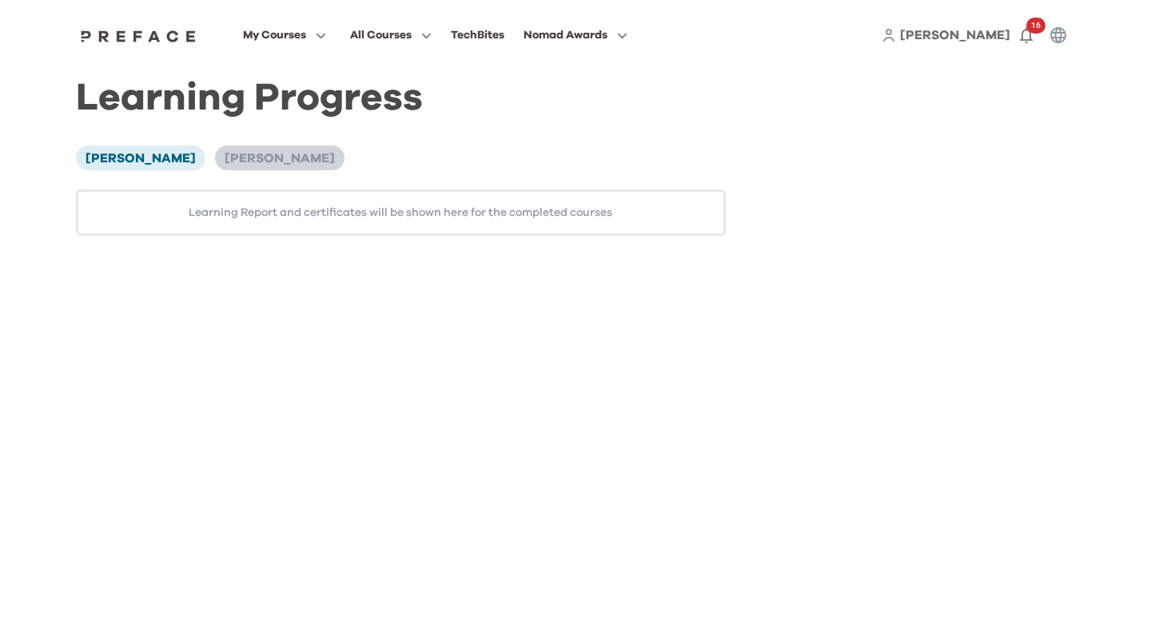
click at [257, 158] on span "[PERSON_NAME]" at bounding box center [280, 158] width 110 height 13
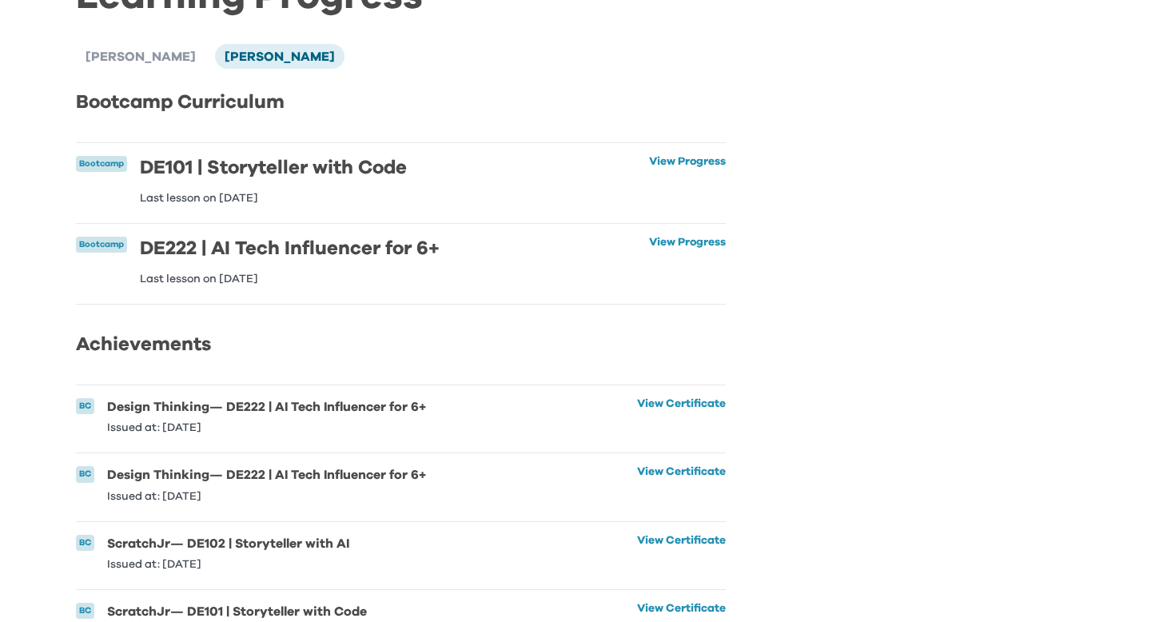
scroll to position [142, 0]
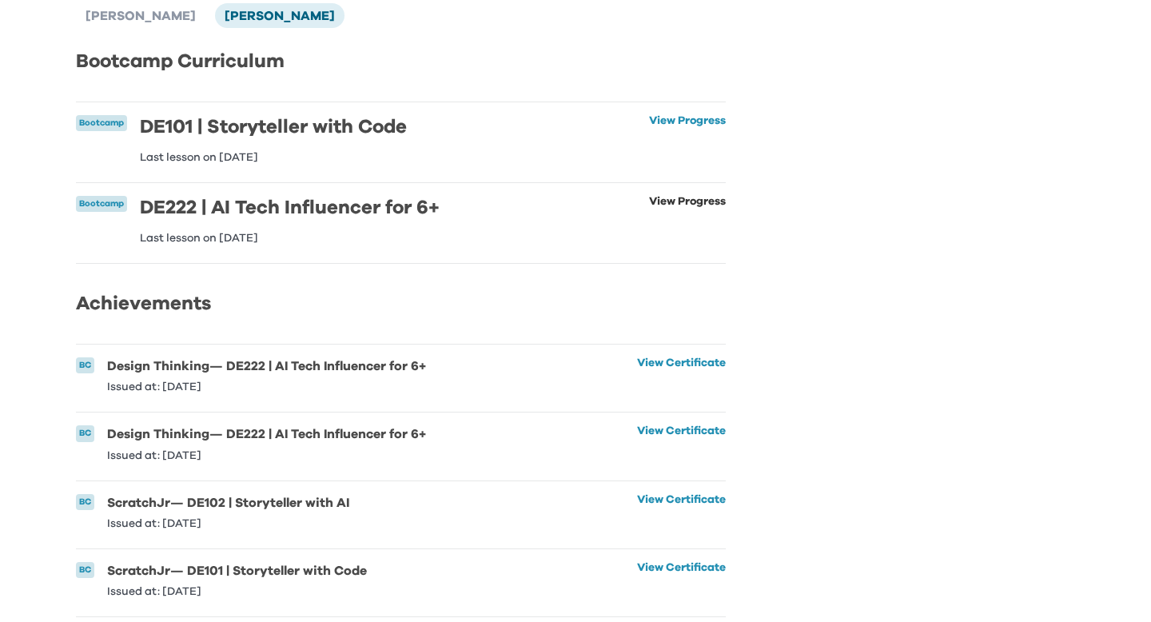
click at [710, 202] on link "View Progress" at bounding box center [687, 220] width 77 height 48
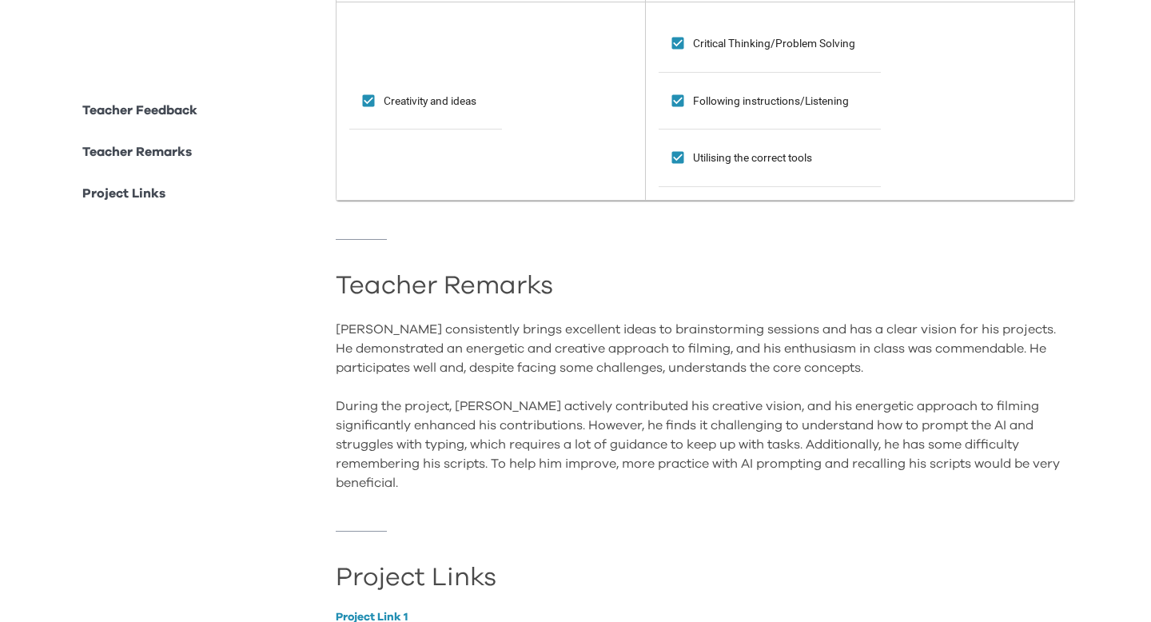
scroll to position [1355, 0]
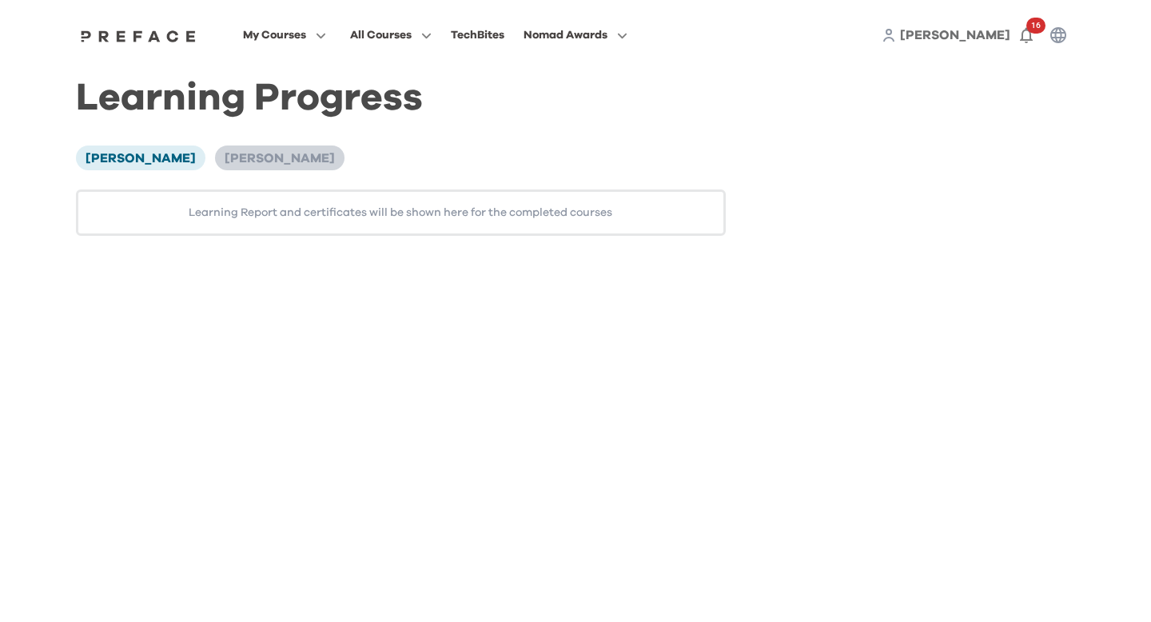
click at [253, 159] on span "[PERSON_NAME]" at bounding box center [280, 158] width 110 height 13
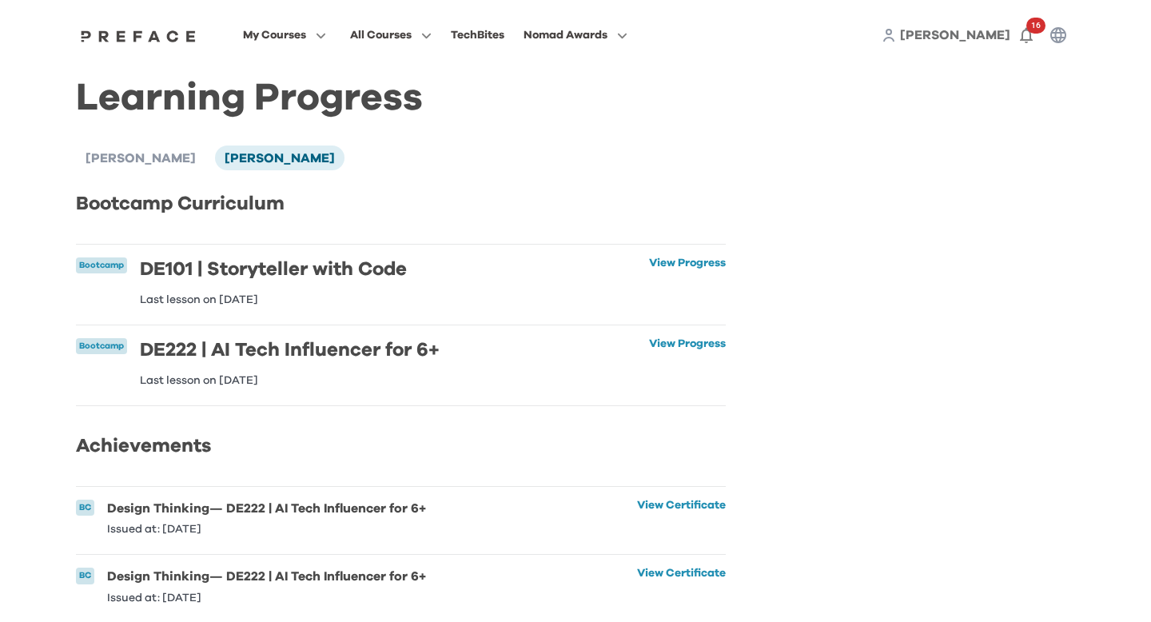
click at [702, 253] on li "Bootcamp DE101 | Storyteller with Code Last lesson on 21 Aug 2025 View Progress…" at bounding box center [401, 285] width 650 height 80
click at [702, 265] on link "View Progress" at bounding box center [687, 281] width 77 height 48
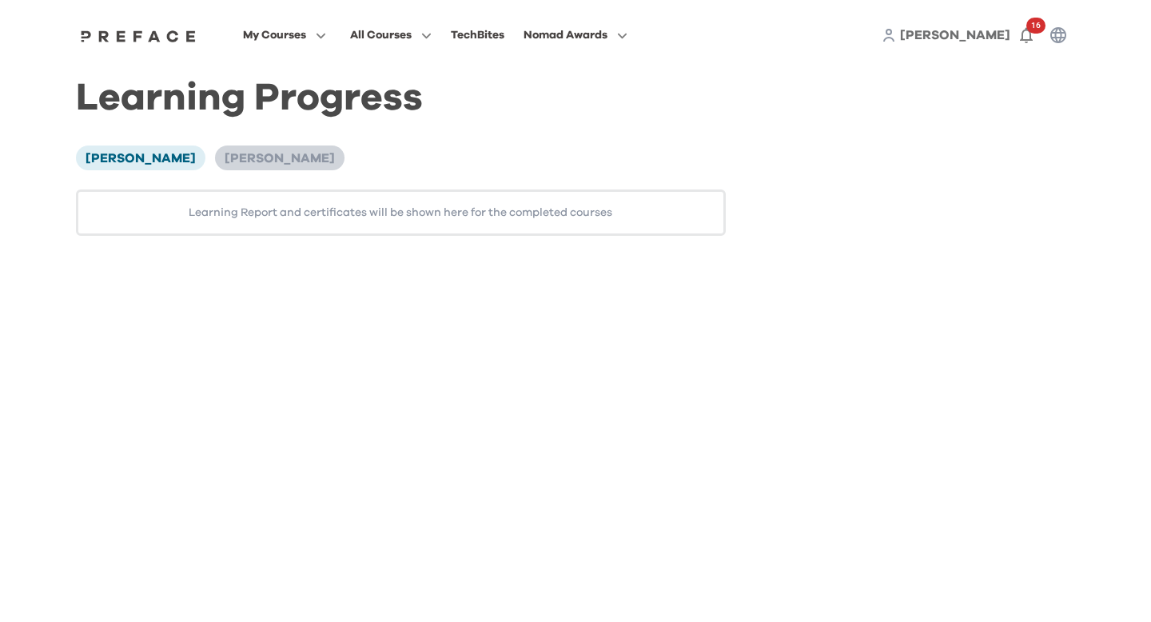
click at [260, 152] on span "[PERSON_NAME]" at bounding box center [280, 158] width 110 height 13
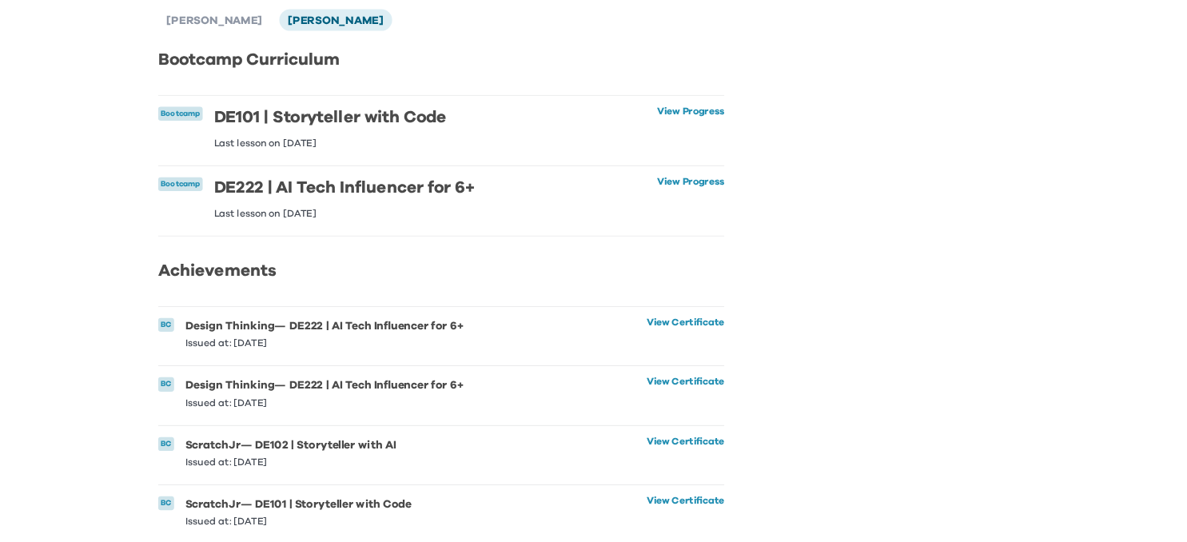
scroll to position [137, 0]
